Goal: Navigation & Orientation: Find specific page/section

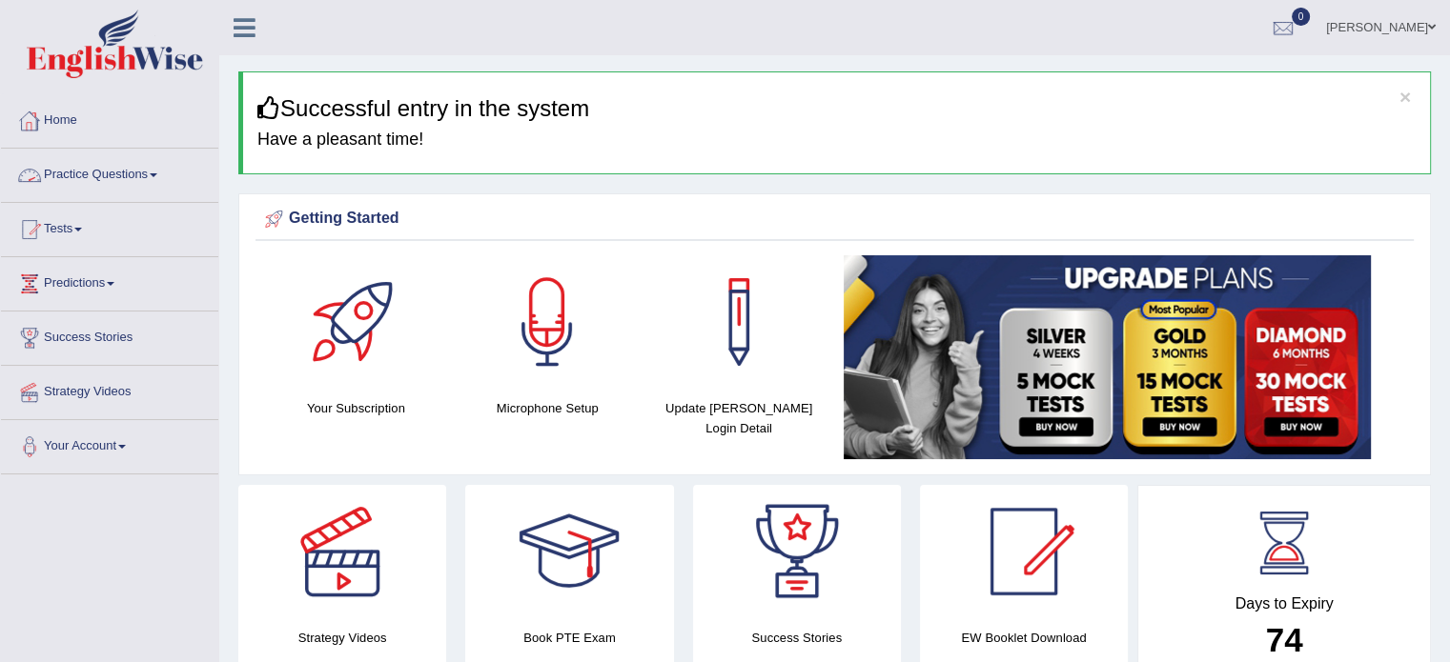
click at [58, 131] on link "Home" at bounding box center [109, 118] width 217 height 48
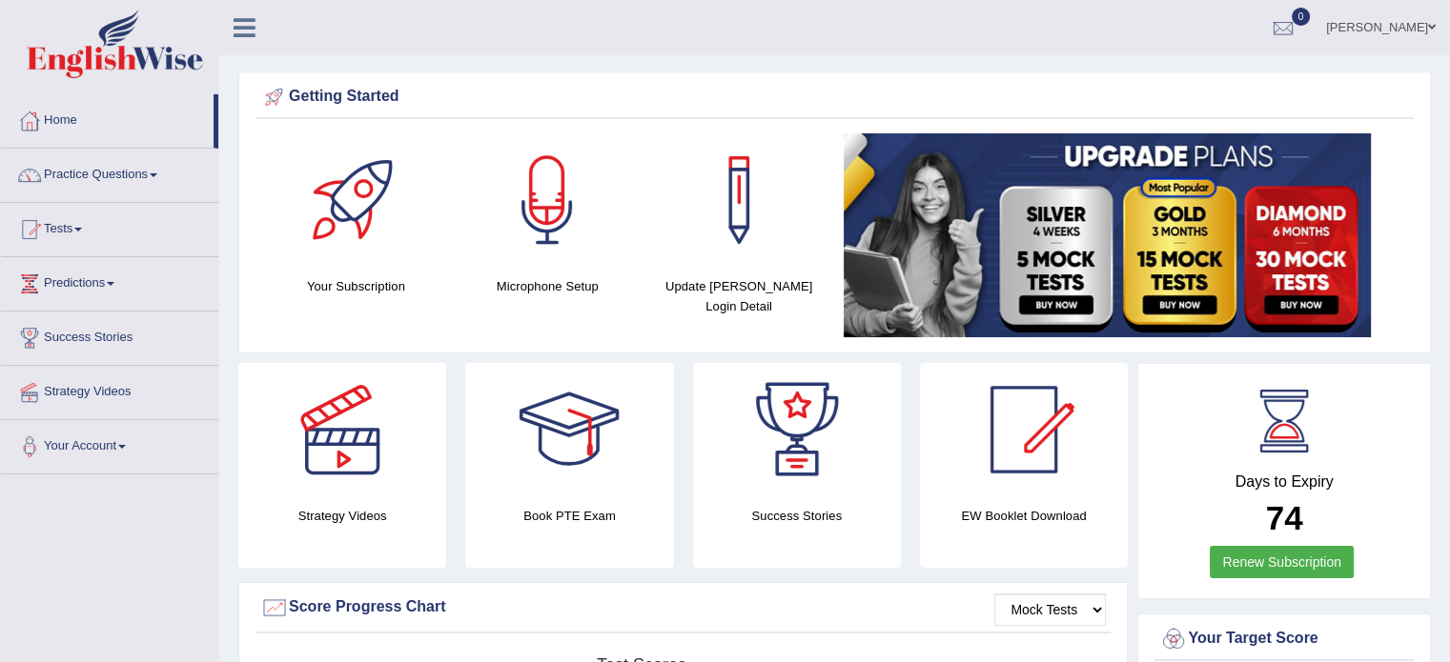
click at [1060, 35] on ul "[PERSON_NAME] Toggle navigation Username: DANNY7 Access Type: Online Subscripti…" at bounding box center [1019, 27] width 862 height 54
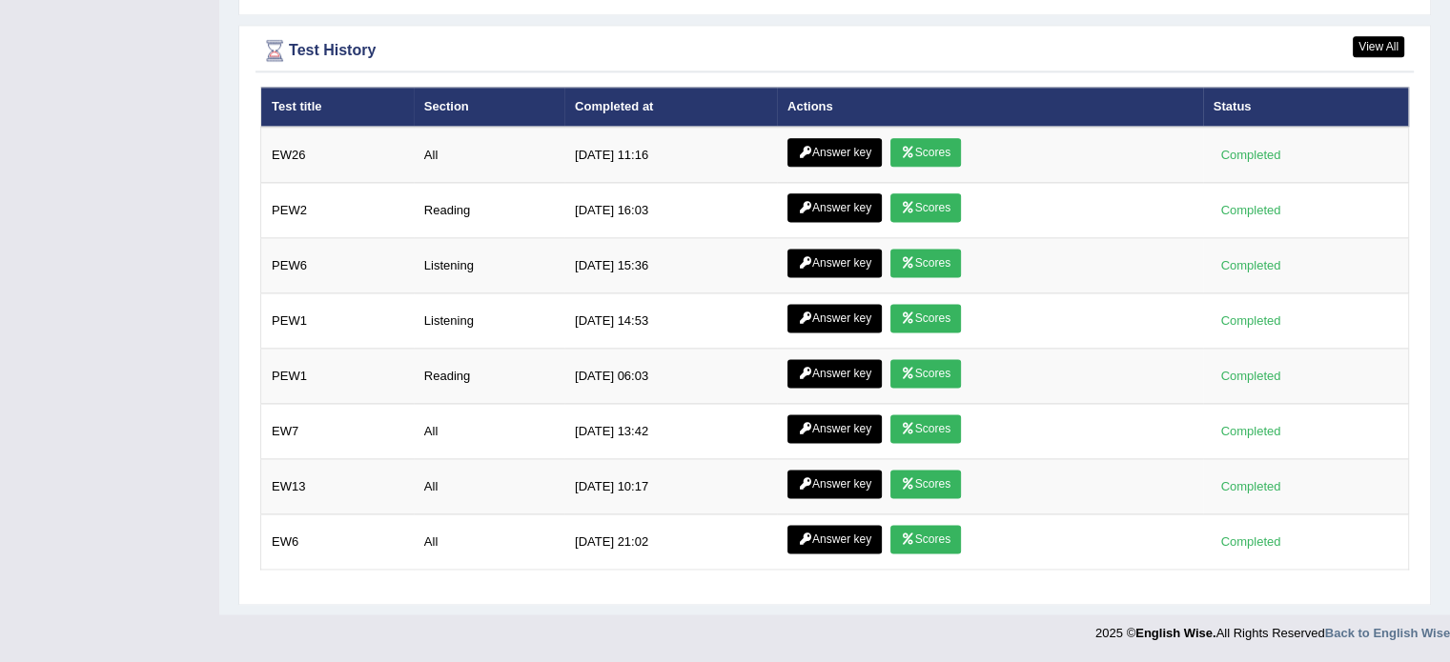
scroll to position [2656, 0]
